Goal: Transaction & Acquisition: Subscribe to service/newsletter

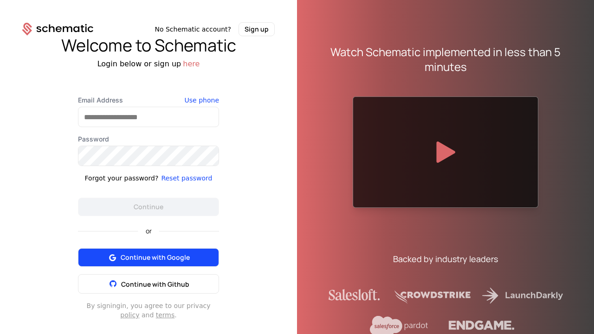
click at [145, 258] on span "Continue with Google" at bounding box center [155, 257] width 69 height 9
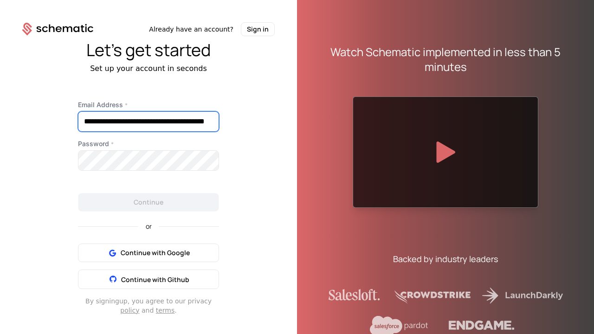
scroll to position [0, 38]
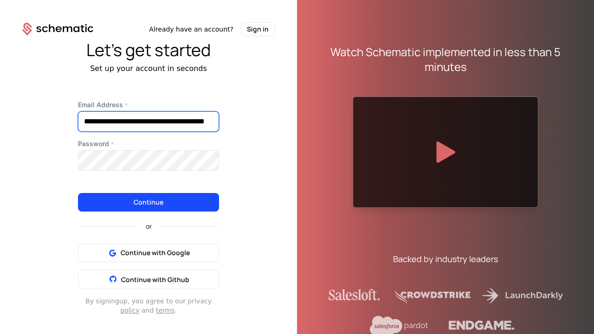
type input "**********"
click at [78, 193] on button "Continue" at bounding box center [148, 202] width 141 height 19
